Goal: Register for event/course

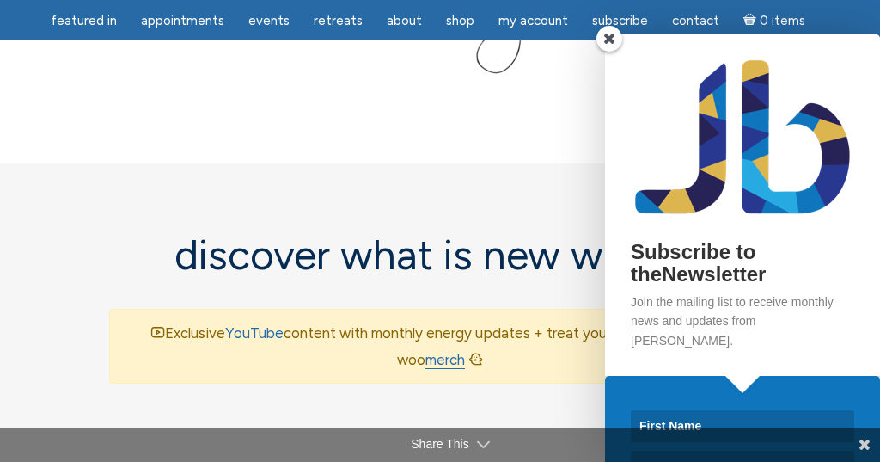
scroll to position [1016, 0]
click at [610, 41] on span at bounding box center [610, 39] width 26 height 26
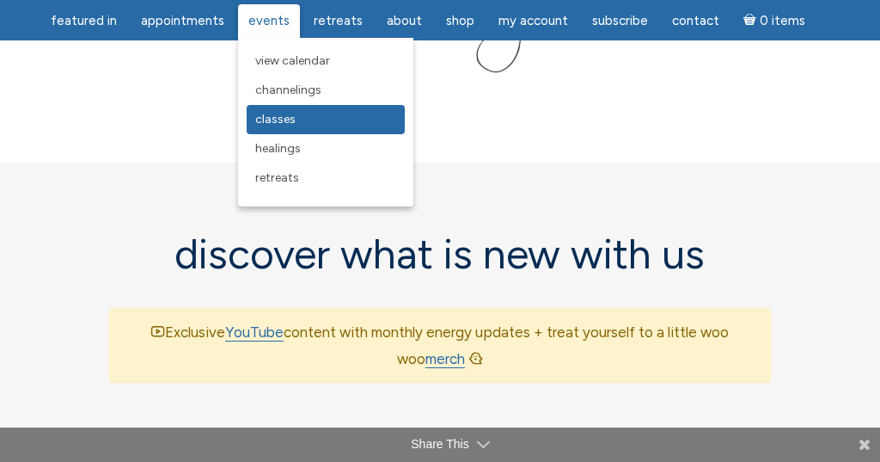
click at [283, 113] on span "Classes" at bounding box center [275, 119] width 40 height 15
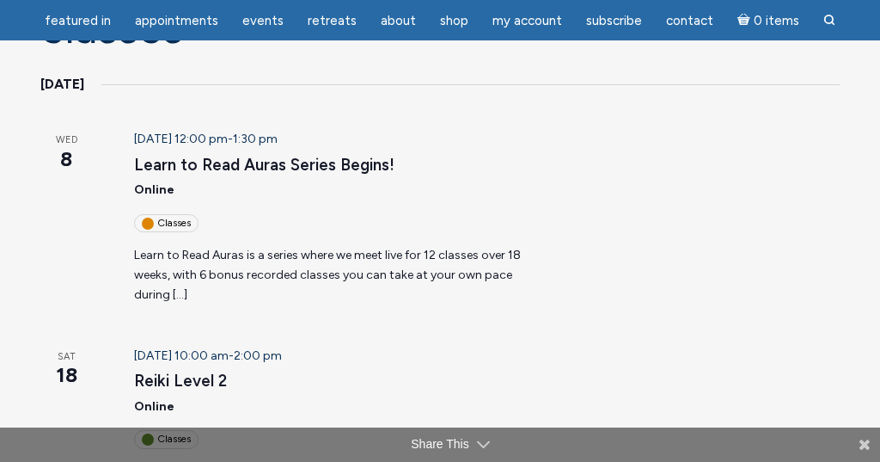
scroll to position [205, 0]
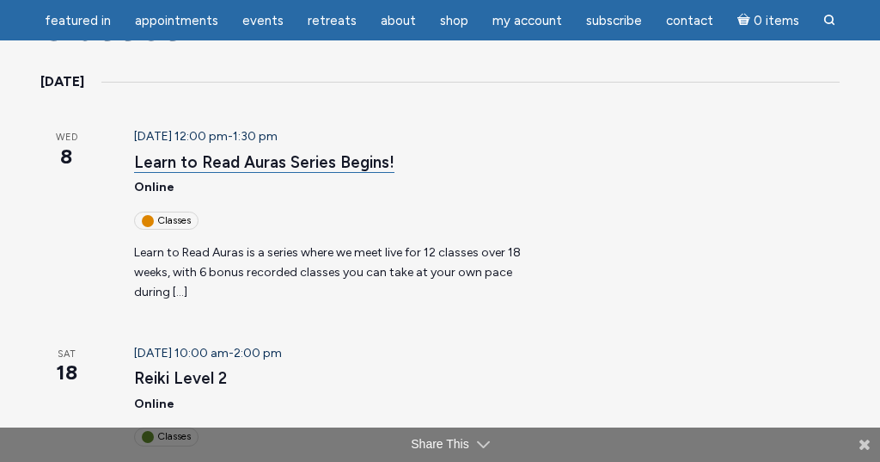
click at [211, 158] on link "Learn to Read Auras Series Begins!" at bounding box center [264, 162] width 260 height 21
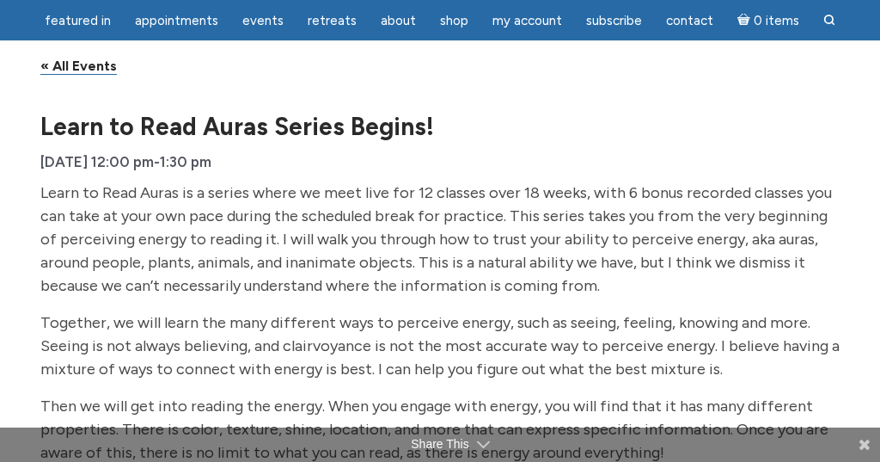
scroll to position [166, 0]
